Goal: Communication & Community: Answer question/provide support

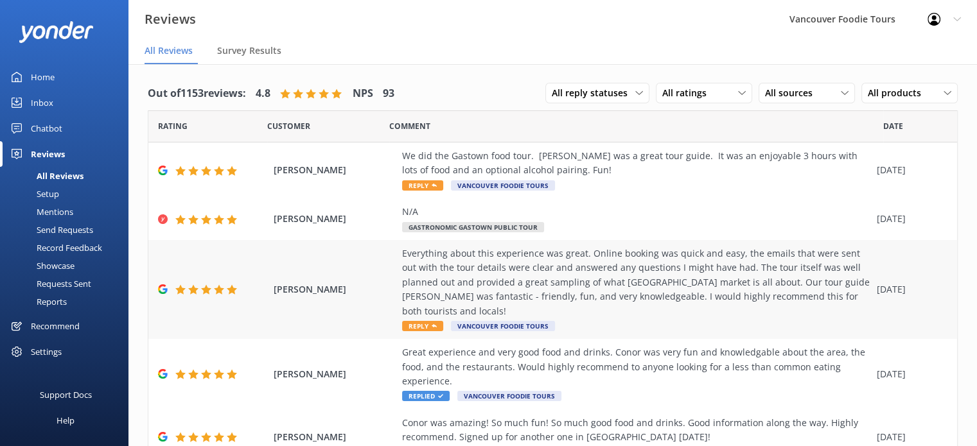
click at [699, 288] on div "Everything about this experience was great. Online booking was quick and easy, …" at bounding box center [636, 283] width 468 height 72
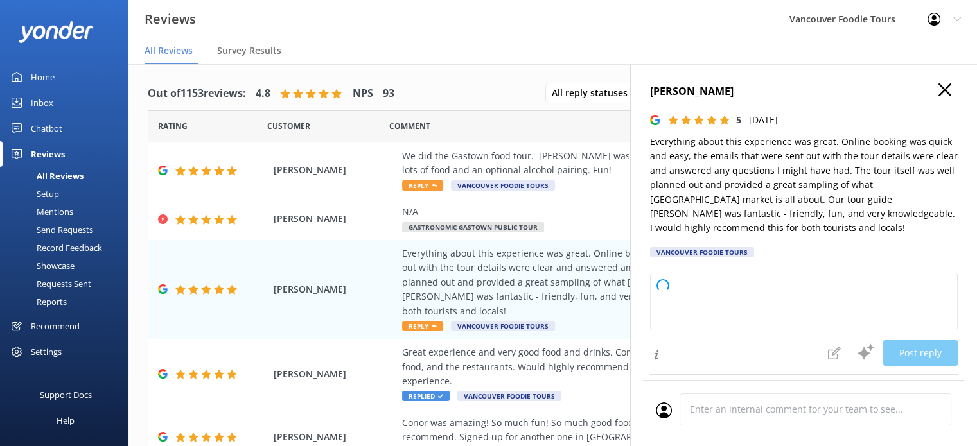
type textarea "Thank you so much for your wonderful review! We're thrilled to hear you enjoyed…"
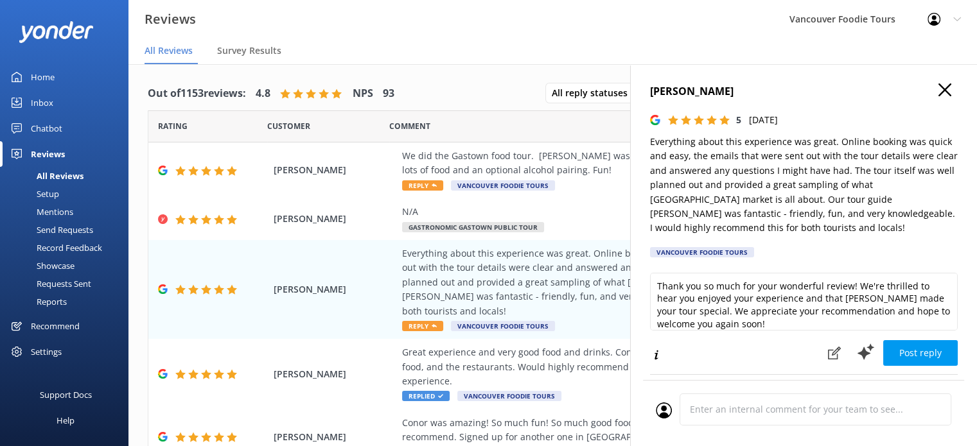
click at [803, 201] on p "Everything about this experience was great. Online booking was quick and easy, …" at bounding box center [804, 185] width 308 height 101
click at [822, 196] on p "Everything about this experience was great. Online booking was quick and easy, …" at bounding box center [804, 185] width 308 height 101
drag, startPoint x: 796, startPoint y: 201, endPoint x: 820, endPoint y: 200, distance: 23.2
click at [820, 200] on p "Everything about this experience was great. Online booking was quick and easy, …" at bounding box center [804, 185] width 308 height 101
click at [568, 139] on div "Comment" at bounding box center [636, 126] width 494 height 32
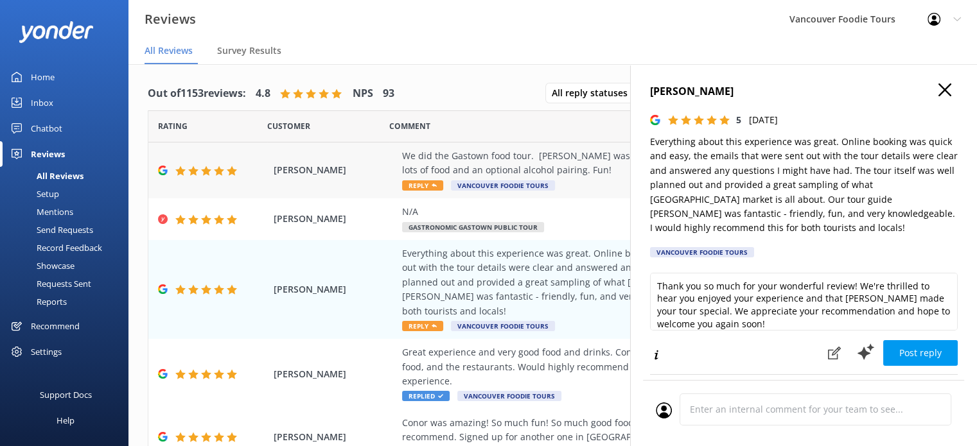
click at [563, 157] on div "We did the Gastown food tour. [PERSON_NAME] was a great tour guide. It was an e…" at bounding box center [636, 163] width 468 height 29
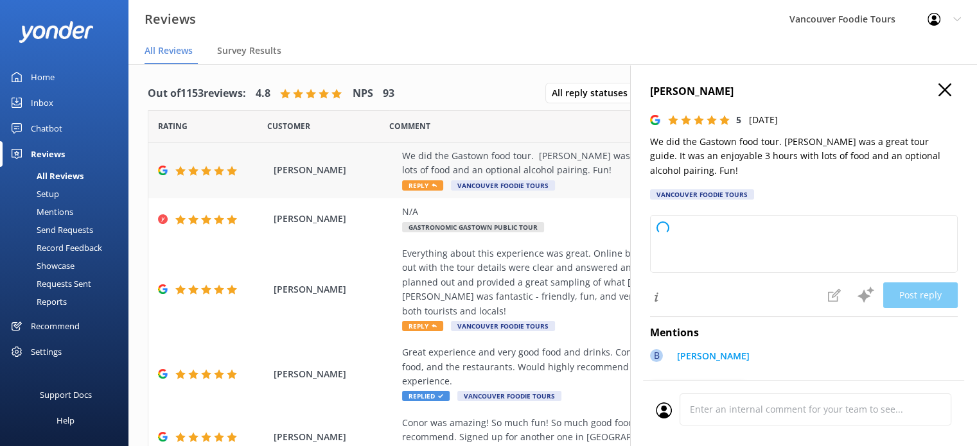
type textarea "Thank you so much for your wonderful review! We're thrilled to hear you enjoyed…"
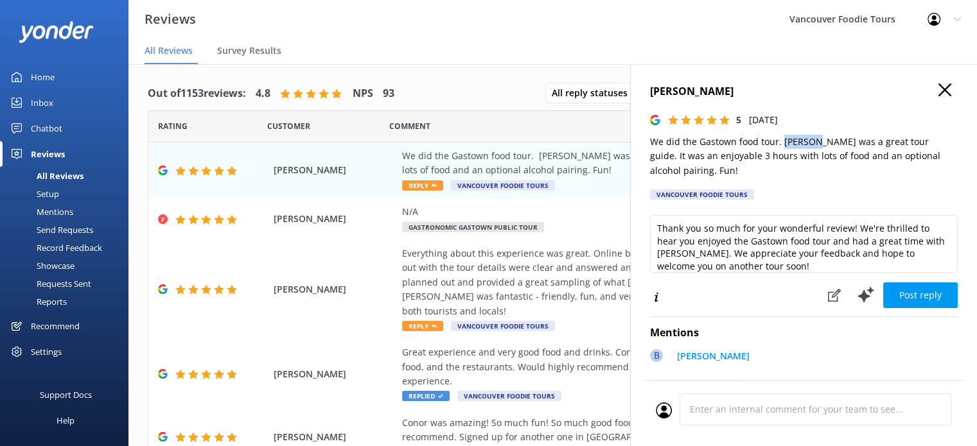
drag, startPoint x: 782, startPoint y: 141, endPoint x: 816, endPoint y: 143, distance: 33.5
click at [816, 143] on p "We did the Gastown food tour. [PERSON_NAME] was a great tour guide. It was an e…" at bounding box center [804, 156] width 308 height 43
click at [938, 92] on icon at bounding box center [944, 89] width 13 height 13
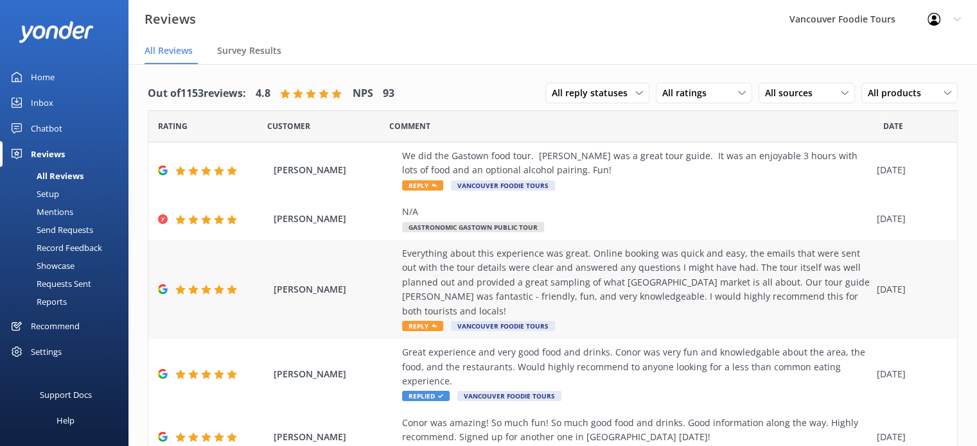
click at [523, 290] on div "Everything about this experience was great. Online booking was quick and easy, …" at bounding box center [636, 283] width 468 height 72
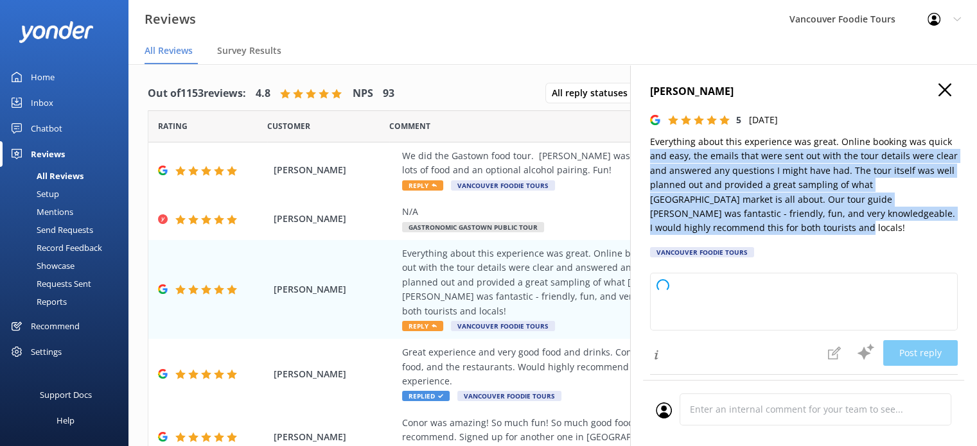
type textarea "Thank you so much for your wonderful review! We're thrilled to hear you enjoyed…"
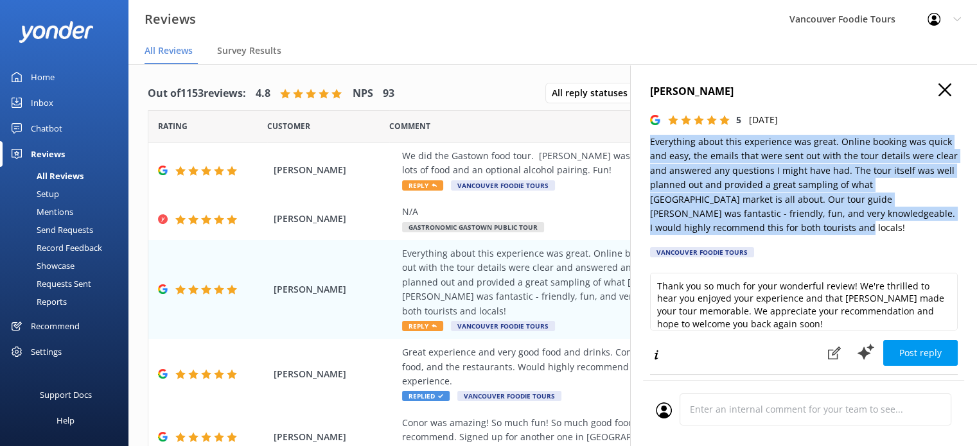
drag, startPoint x: 733, startPoint y: 235, endPoint x: 639, endPoint y: 143, distance: 131.7
click at [639, 143] on div "[PERSON_NAME] 5 [DATE] Everything about this experience was great. Online booki…" at bounding box center [803, 287] width 347 height 446
copy p "Everything about this experience was great. Online booking was quick and easy, …"
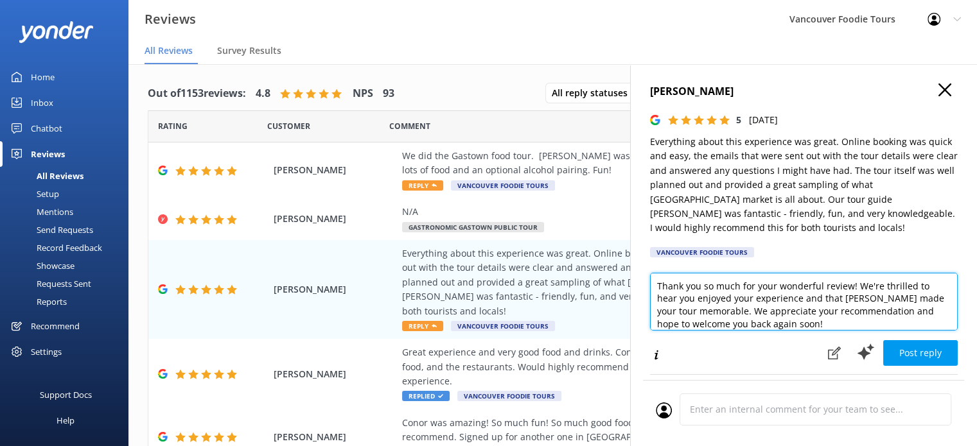
click at [773, 312] on textarea "Thank you so much for your wonderful review! We're thrilled to hear you enjoyed…" at bounding box center [804, 302] width 308 height 58
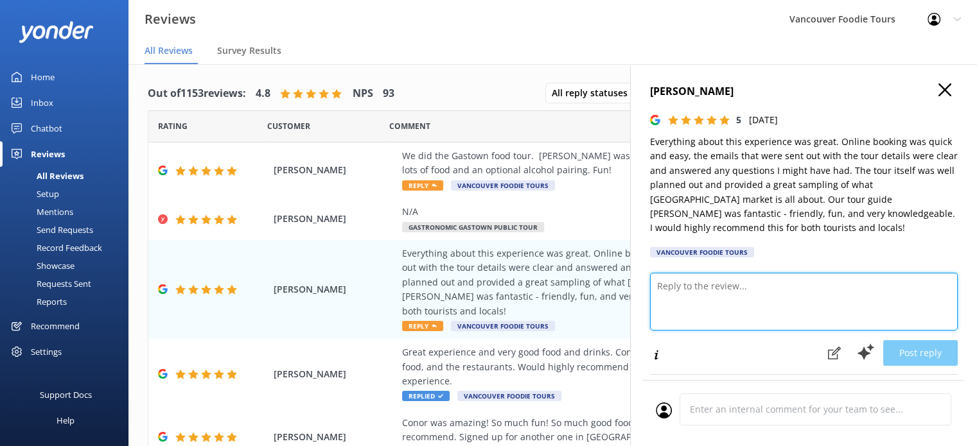
paste textarea "Hi [PERSON_NAME], thank you so much for your lovely review! We’re thrilled to h…"
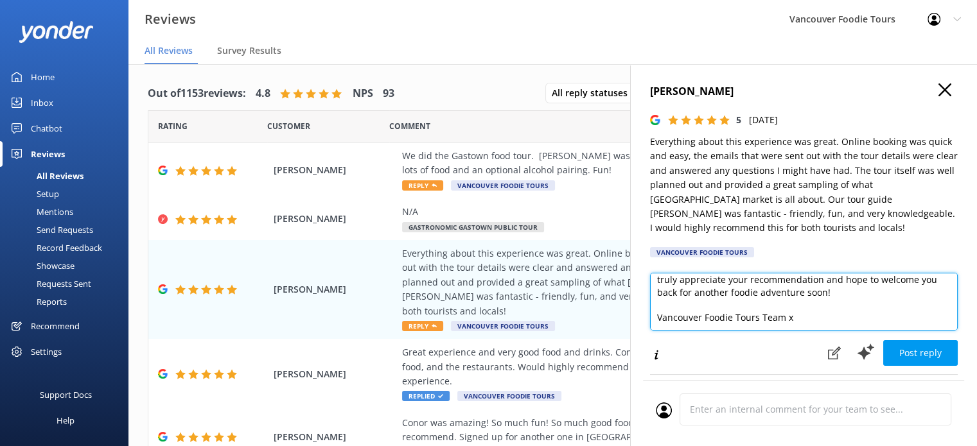
scroll to position [6, 0]
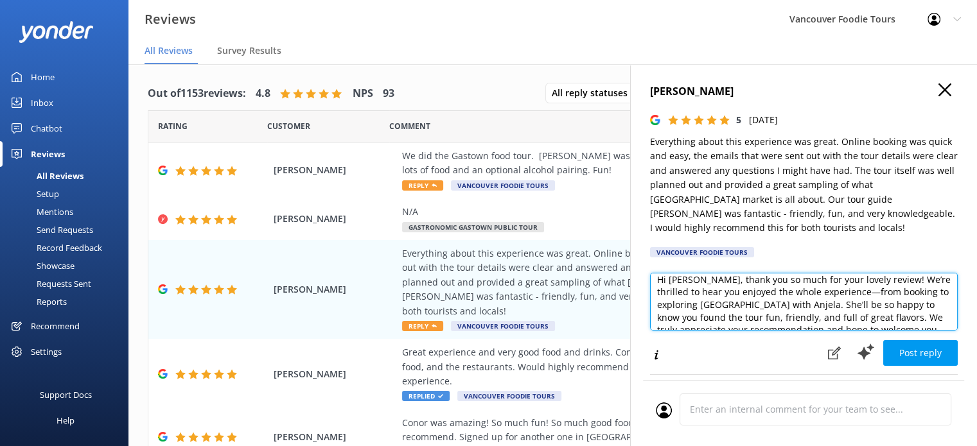
click at [766, 308] on textarea "Hi [PERSON_NAME], thank you so much for your lovely review! We’re thrilled to h…" at bounding box center [804, 302] width 308 height 58
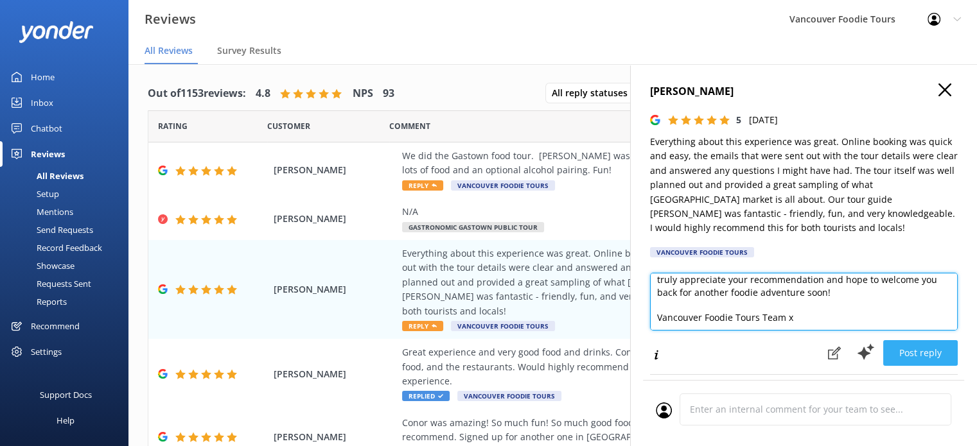
type textarea "Hi [PERSON_NAME], thank you so much for your lovely review! We’re thrilled to h…"
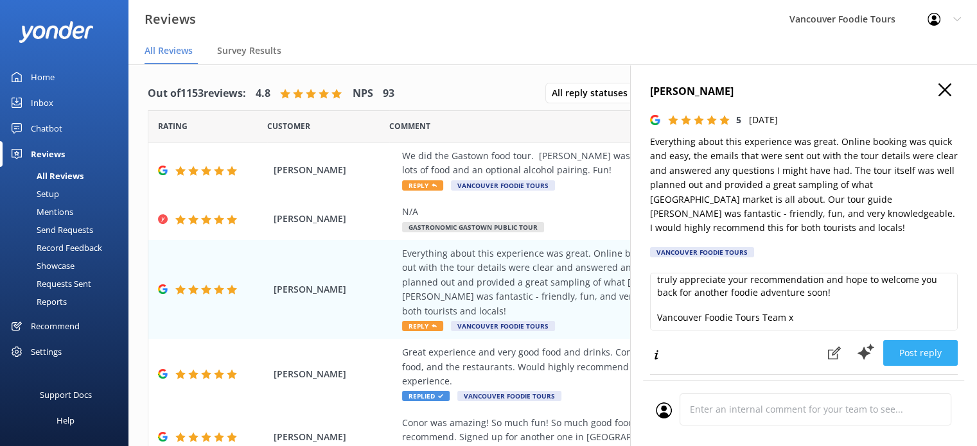
click at [930, 353] on button "Post reply" at bounding box center [920, 353] width 75 height 26
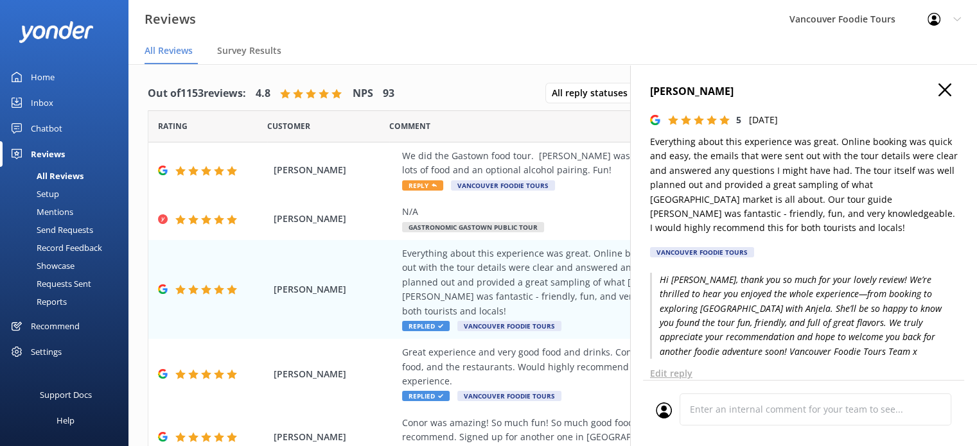
click at [938, 91] on icon at bounding box center [944, 89] width 13 height 13
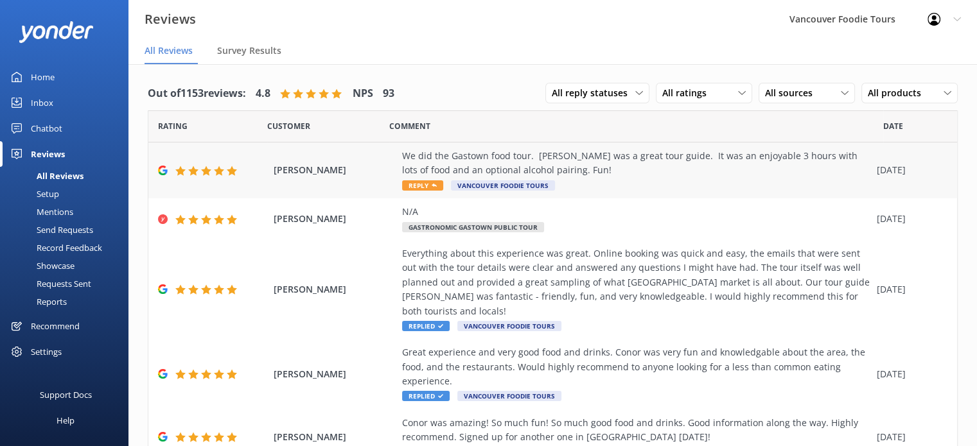
click at [749, 168] on div "We did the Gastown food tour. [PERSON_NAME] was a great tour guide. It was an e…" at bounding box center [636, 163] width 468 height 29
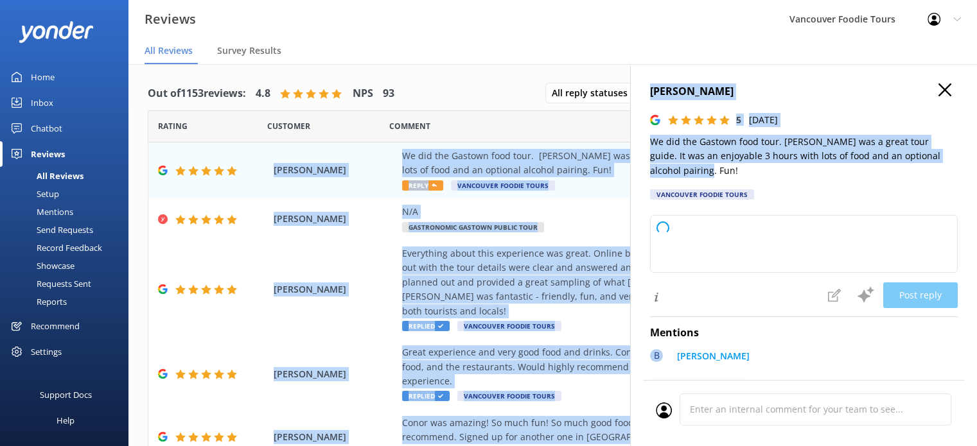
type textarea "Thank you so much for your wonderful review! We're delighted to hear you enjoye…"
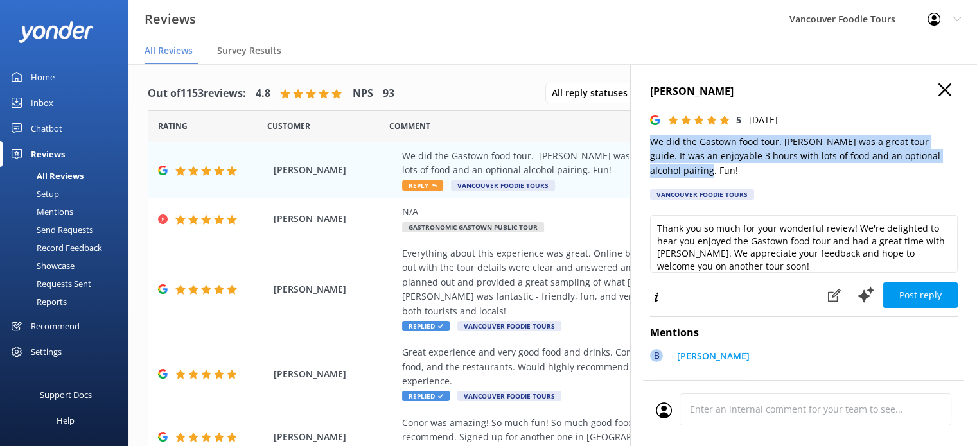
drag, startPoint x: 689, startPoint y: 171, endPoint x: 648, endPoint y: 136, distance: 54.1
click at [648, 136] on div "[PERSON_NAME] 5 [DATE] We did the Gastown food tour. [PERSON_NAME] was a great …" at bounding box center [803, 287] width 347 height 446
copy p "We did the Gastown food tour. [PERSON_NAME] was a great tour guide. It was an e…"
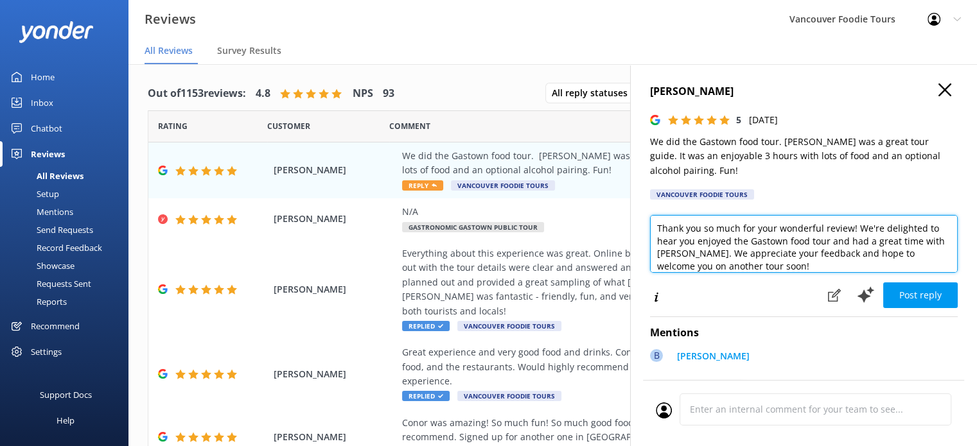
click at [704, 250] on textarea "Thank you so much for your wonderful review! We're delighted to hear you enjoye…" at bounding box center [804, 244] width 308 height 58
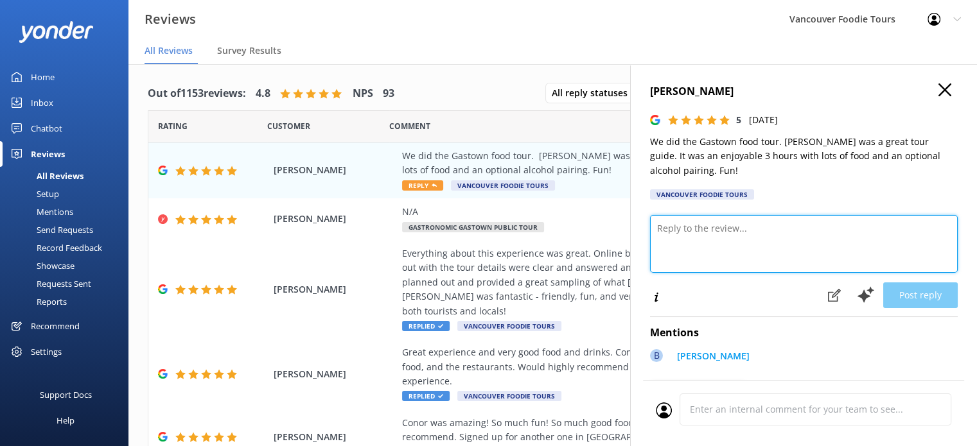
paste textarea "Hi [PERSON_NAME], thank you for joining our Gastown Food Tour! We’re so glad to…"
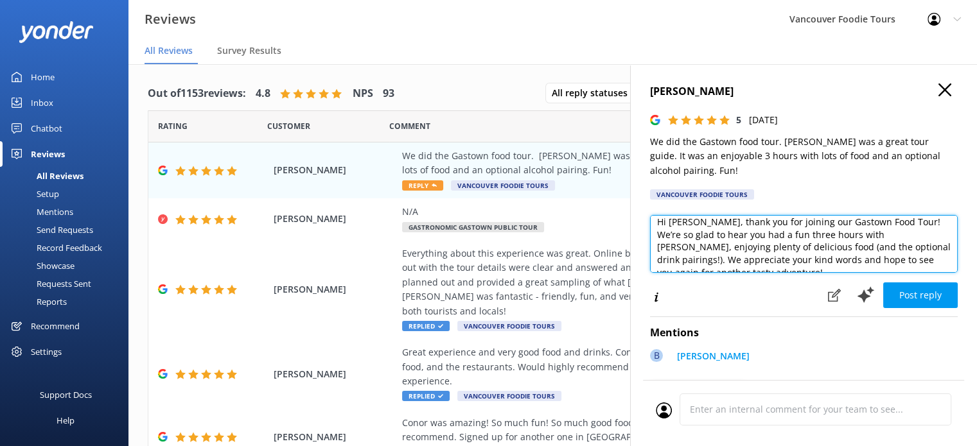
scroll to position [0, 0]
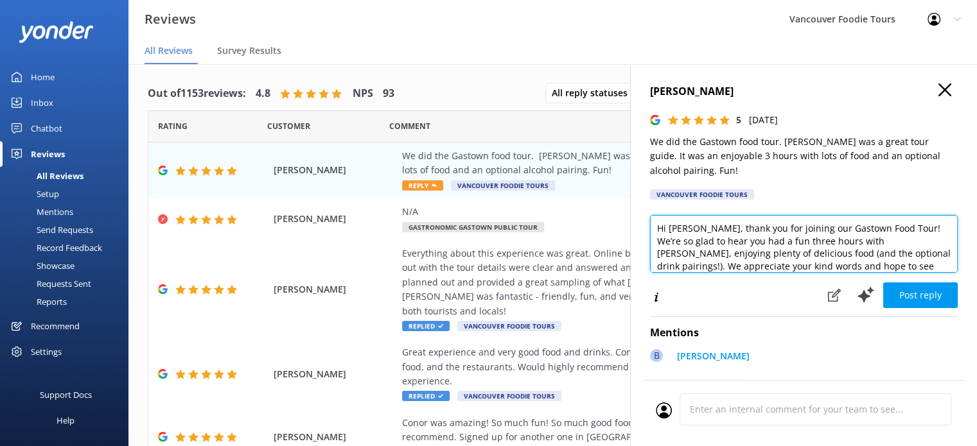
drag, startPoint x: 870, startPoint y: 222, endPoint x: 814, endPoint y: 233, distance: 56.9
click at [814, 233] on textarea "Hi [PERSON_NAME], thank you for joining our Gastown Food Tour! We’re so glad to…" at bounding box center [804, 244] width 308 height 58
type textarea "Hi [PERSON_NAME], thank you for joining our Gastronomic Gastown Tour! We’re so …"
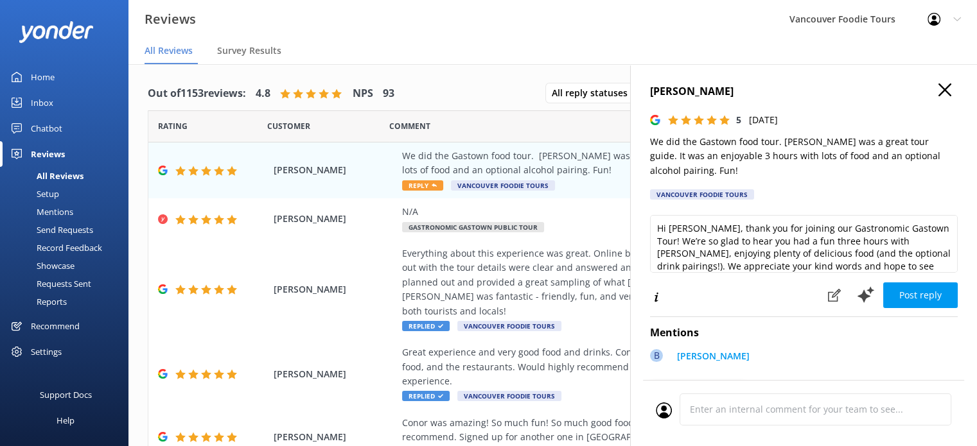
drag, startPoint x: 740, startPoint y: 91, endPoint x: 640, endPoint y: 91, distance: 100.2
click at [640, 91] on div "[PERSON_NAME] 5 [DATE] We did the Gastown food tour. [PERSON_NAME] was a great …" at bounding box center [803, 287] width 347 height 446
copy h4 "[PERSON_NAME]"
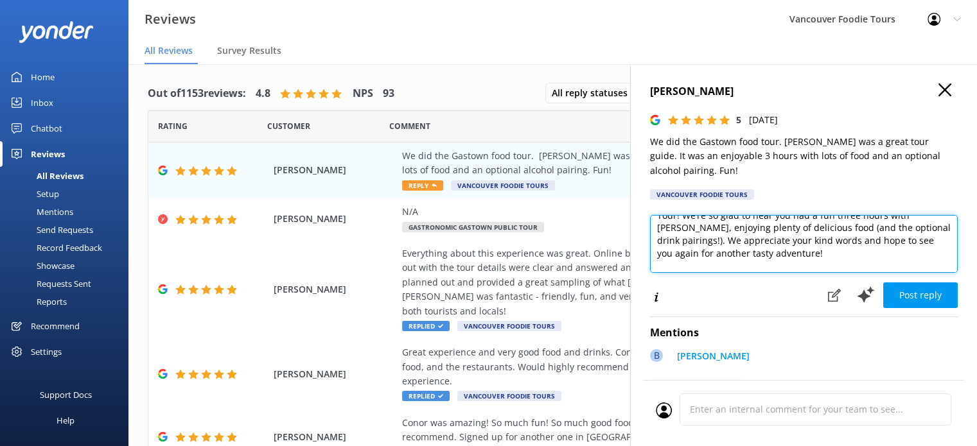
scroll to position [44, 0]
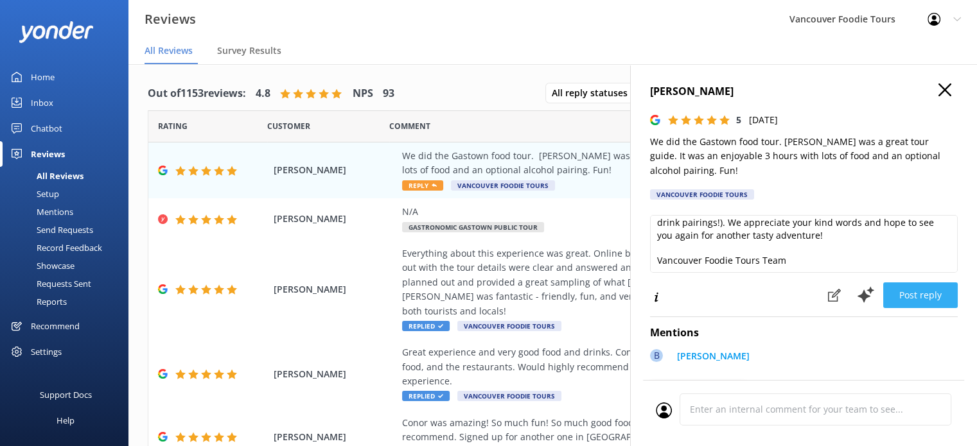
click at [923, 297] on button "Post reply" at bounding box center [920, 296] width 75 height 26
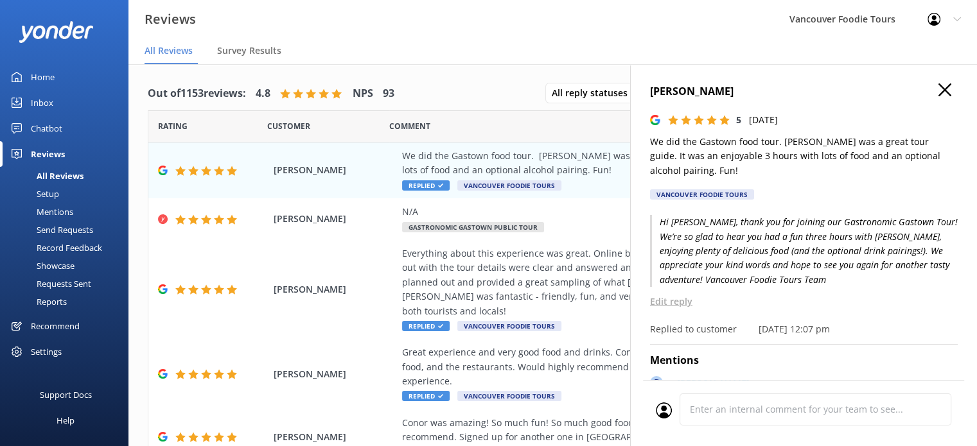
click at [938, 85] on icon at bounding box center [944, 89] width 13 height 13
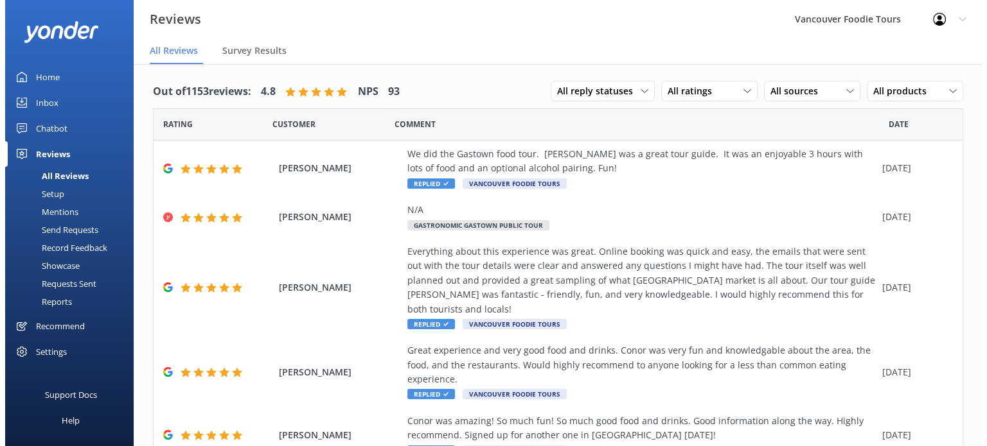
scroll to position [0, 0]
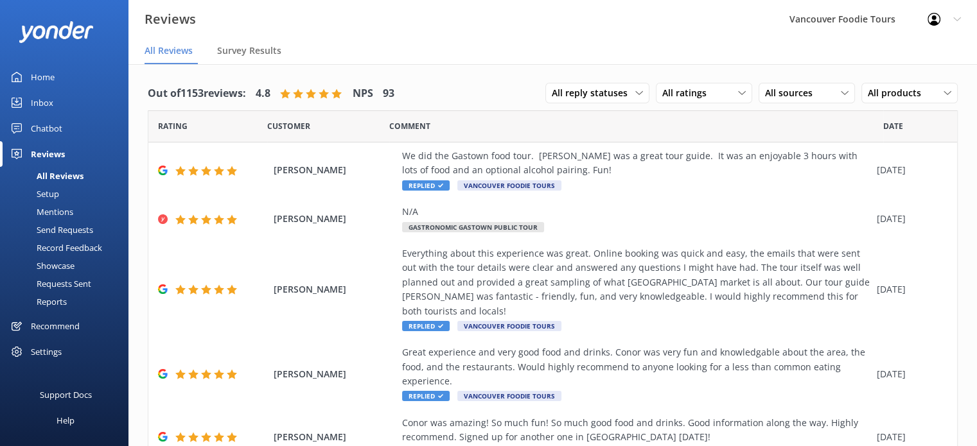
click at [51, 100] on div "Inbox" at bounding box center [42, 103] width 22 height 26
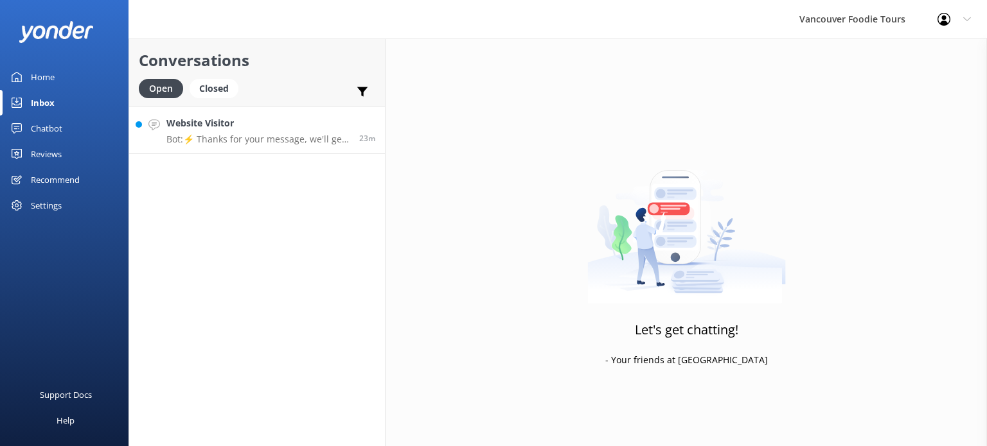
click at [277, 139] on p "Bot: ⚡ Thanks for your message, we'll get back to you within 24 hours. You can …" at bounding box center [257, 140] width 183 height 12
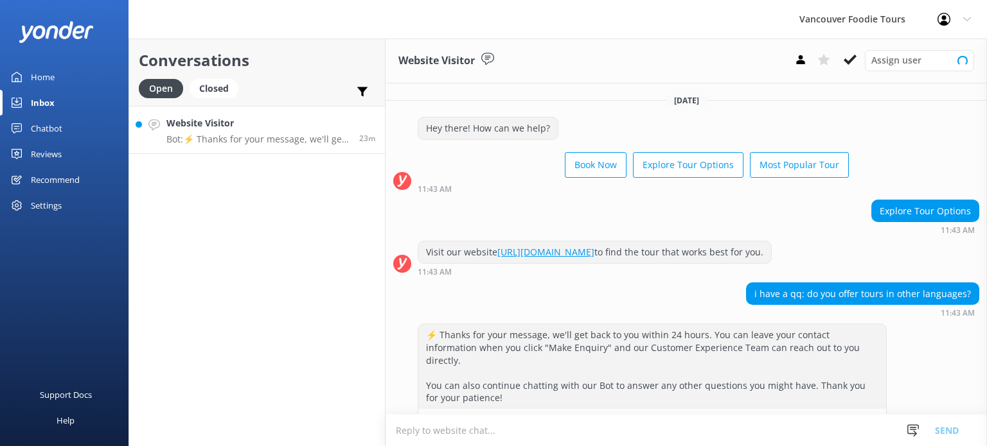
scroll to position [38, 0]
